Goal: Find specific fact: Find contact information

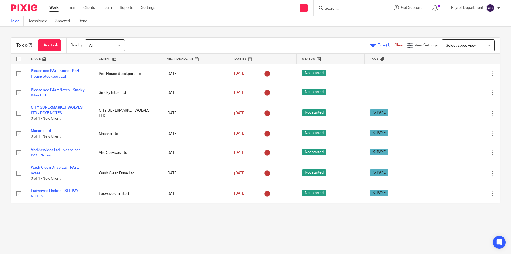
click at [324, 7] on input "Search" at bounding box center [348, 8] width 48 height 5
click at [335, 8] on input "Search" at bounding box center [348, 8] width 48 height 5
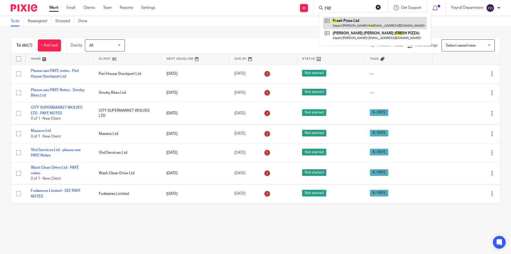
type input "FRE"
click at [341, 19] on link at bounding box center [375, 23] width 104 height 12
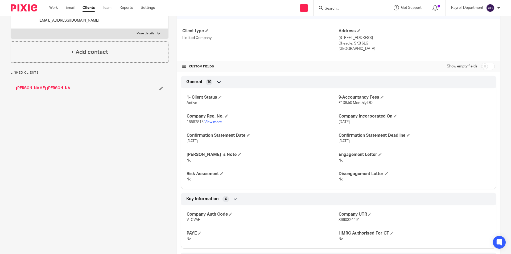
scroll to position [133, 0]
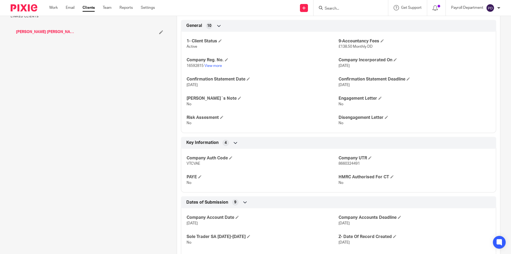
click at [347, 162] on span "8660324491" at bounding box center [348, 164] width 21 height 4
copy span "8660324491"
click at [339, 5] on form at bounding box center [352, 8] width 57 height 7
click at [340, 7] on input "Search" at bounding box center [348, 8] width 48 height 5
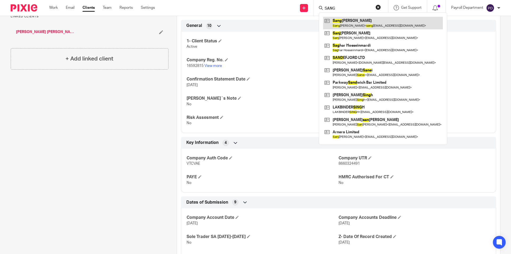
type input "SANG"
click at [344, 21] on link at bounding box center [383, 23] width 120 height 12
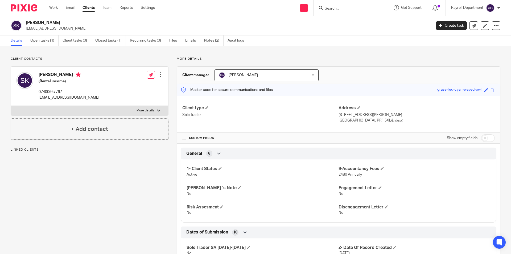
click at [153, 110] on label "More details" at bounding box center [89, 111] width 157 height 10
click at [11, 106] on input "More details" at bounding box center [11, 105] width 0 height 0
checkbox input "true"
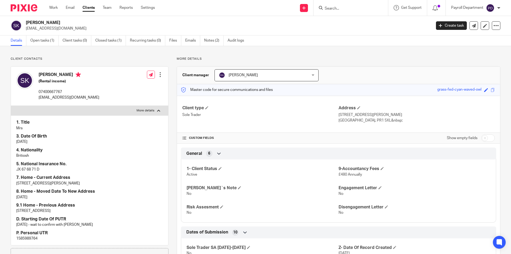
click at [31, 238] on p "1585989764" at bounding box center [89, 238] width 147 height 5
copy p "1585989764"
drag, startPoint x: 67, startPoint y: 73, endPoint x: 40, endPoint y: 72, distance: 27.1
click at [40, 72] on h4 "[PERSON_NAME]" at bounding box center [69, 75] width 61 height 7
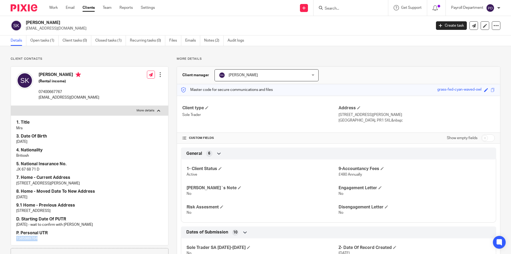
copy h4 "[PERSON_NAME]"
drag, startPoint x: 69, startPoint y: 184, endPoint x: 57, endPoint y: 184, distance: 11.7
click at [57, 184] on p "[STREET_ADDRESS][PERSON_NAME]" at bounding box center [89, 182] width 147 height 5
copy p "pr1 5xl"
